Goal: Information Seeking & Learning: Compare options

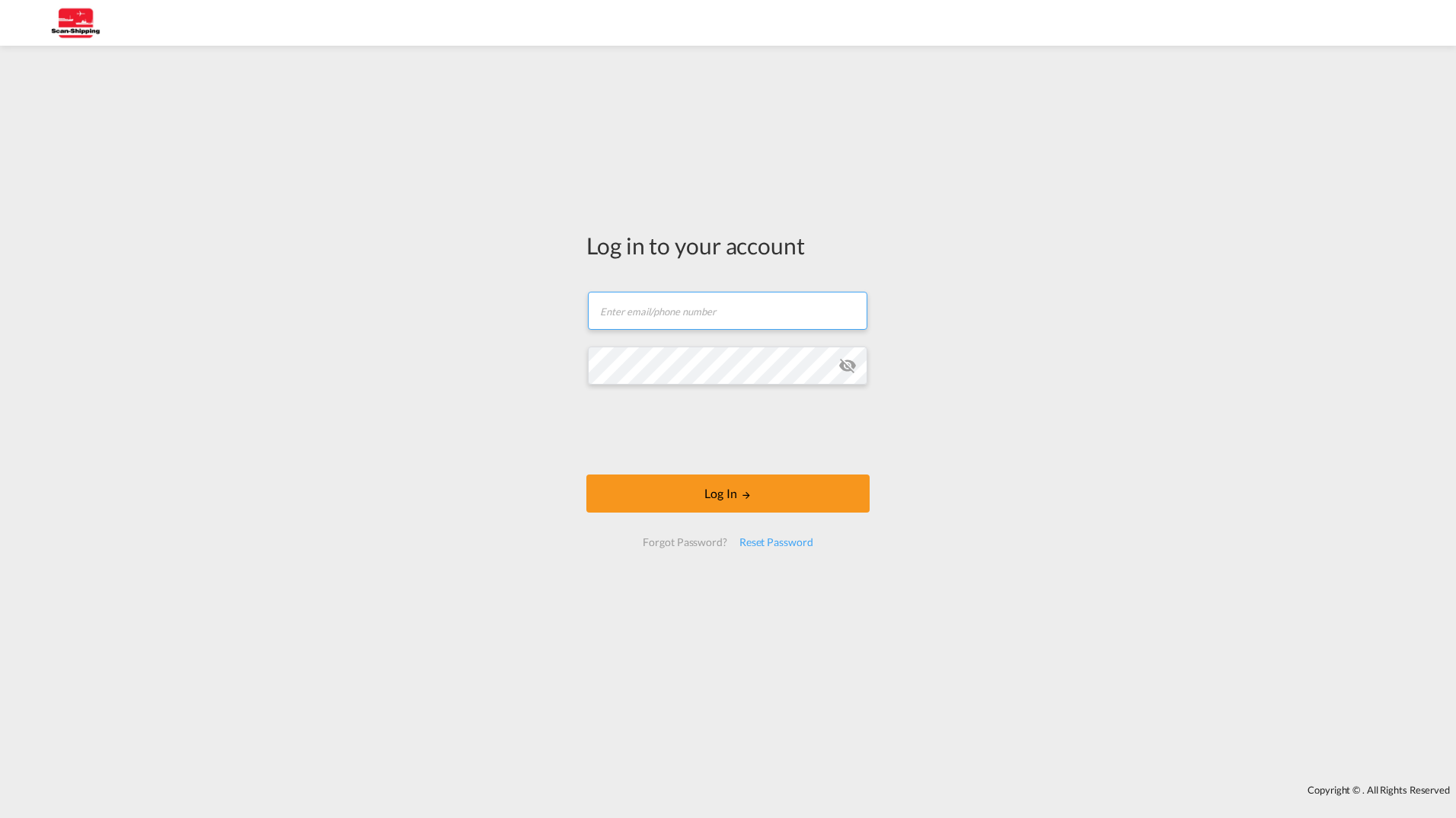
type input "[EMAIL_ADDRESS][DOMAIN_NAME]"
click at [671, 472] on form "rnjohansen@scan-shipping.com Password field is required Log In Forgot Password?…" at bounding box center [728, 419] width 284 height 285
click at [675, 500] on button "Log In" at bounding box center [728, 493] width 284 height 38
